Goal: Find specific page/section: Find specific page/section

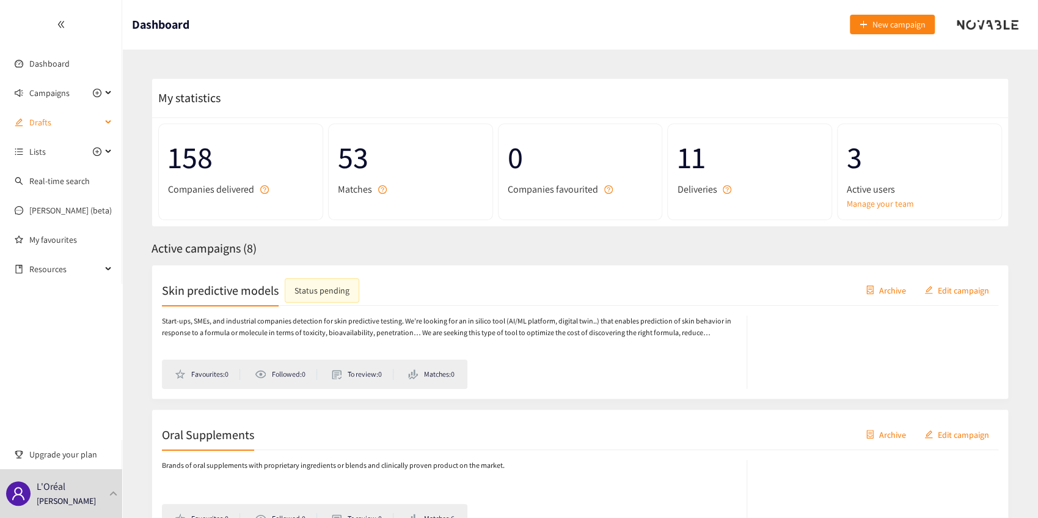
click at [104, 122] on div "Drafts" at bounding box center [61, 122] width 122 height 24
click at [116, 92] on div "Campaigns" at bounding box center [61, 93] width 122 height 24
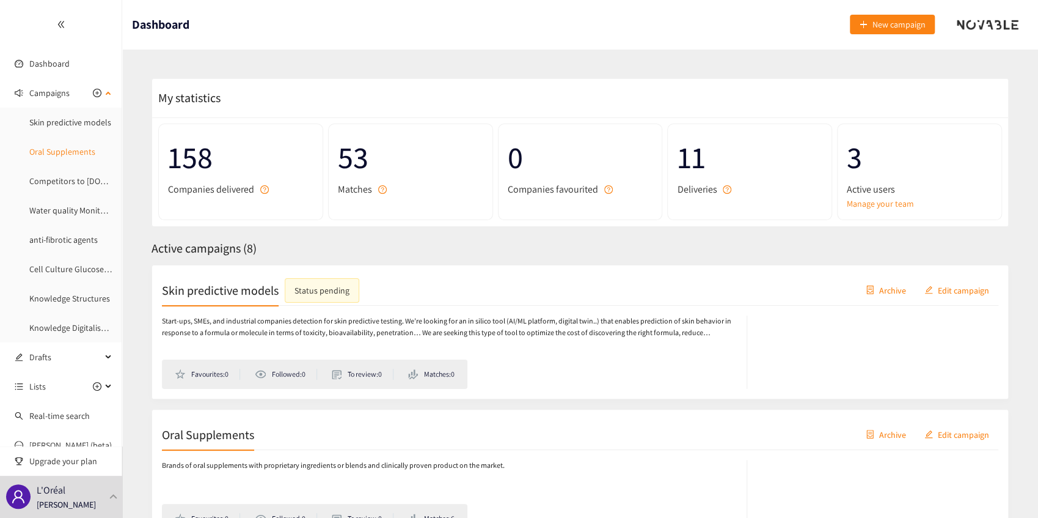
click at [62, 150] on link "Oral Supplements" at bounding box center [62, 151] width 66 height 11
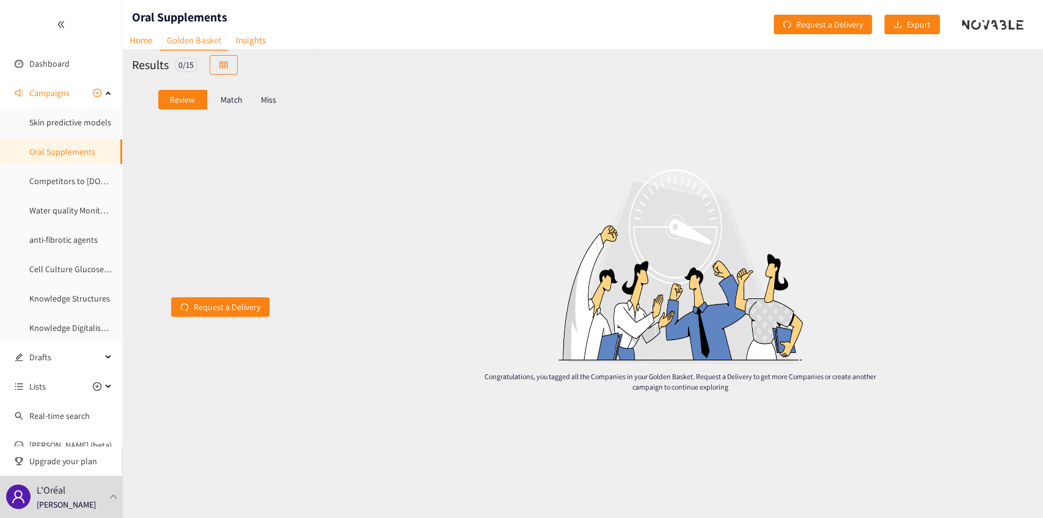
click at [229, 93] on div "Match" at bounding box center [231, 100] width 49 height 20
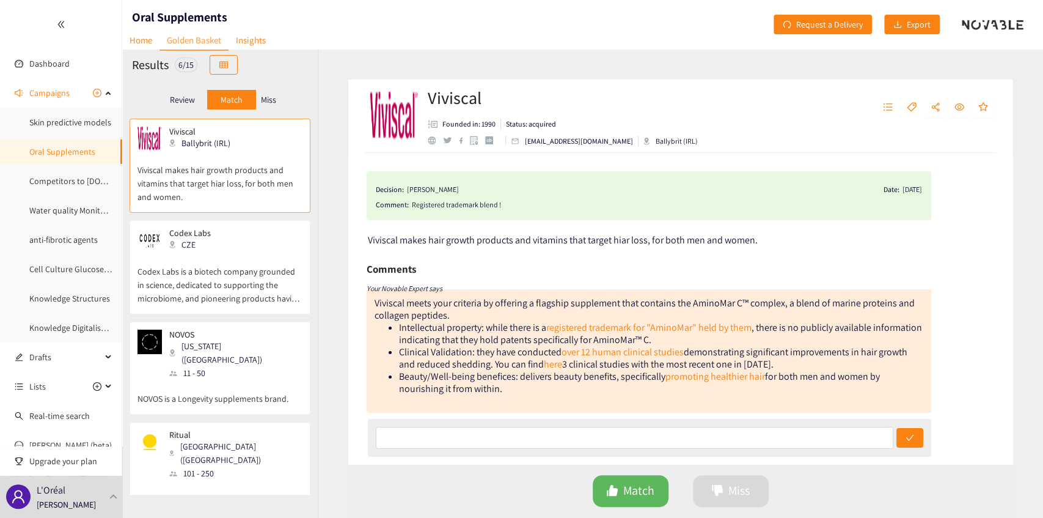
click at [270, 98] on p "Miss" at bounding box center [268, 100] width 15 height 10
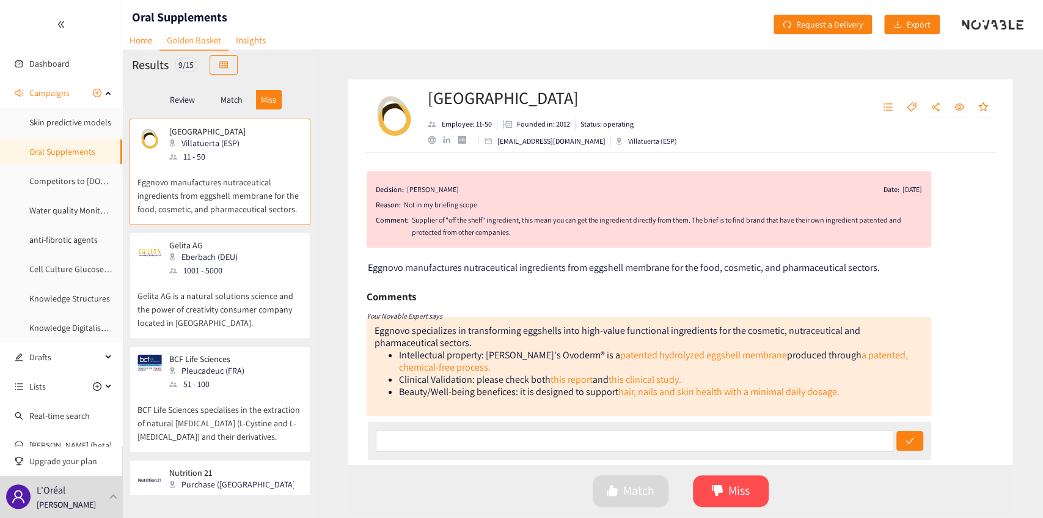
click at [235, 101] on p "Match" at bounding box center [232, 100] width 22 height 10
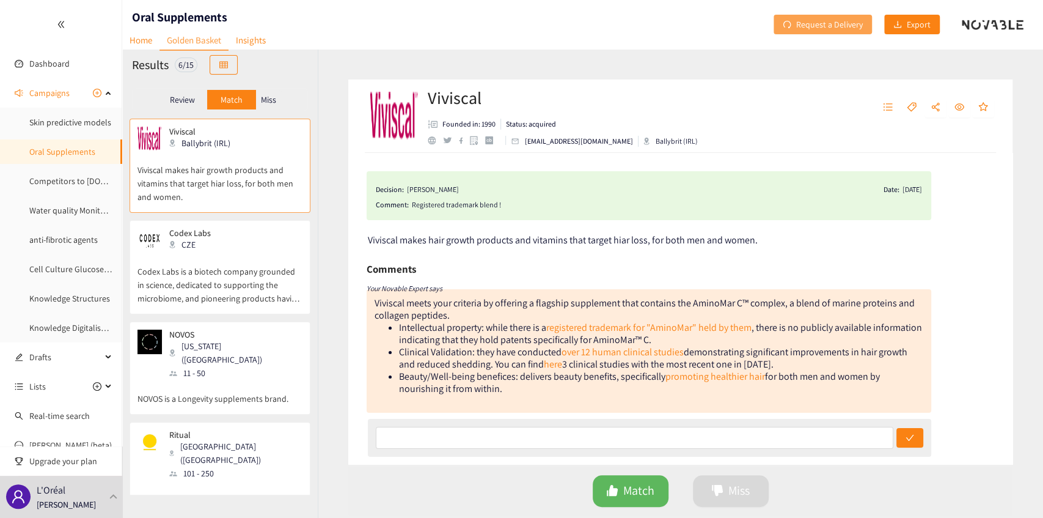
click at [833, 21] on span "Request a Delivery" at bounding box center [829, 24] width 67 height 13
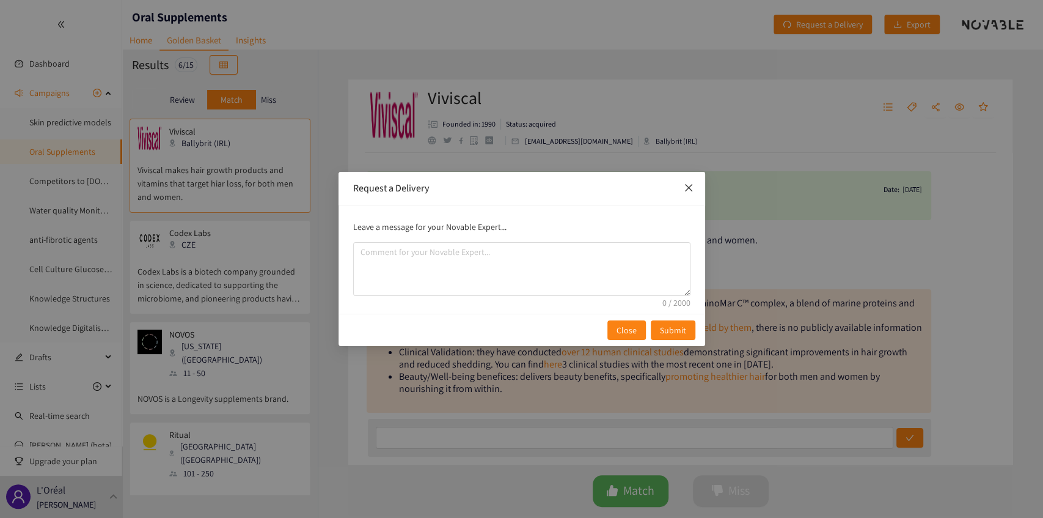
click at [690, 189] on icon "close" at bounding box center [689, 188] width 10 height 10
